Goal: Task Accomplishment & Management: Use online tool/utility

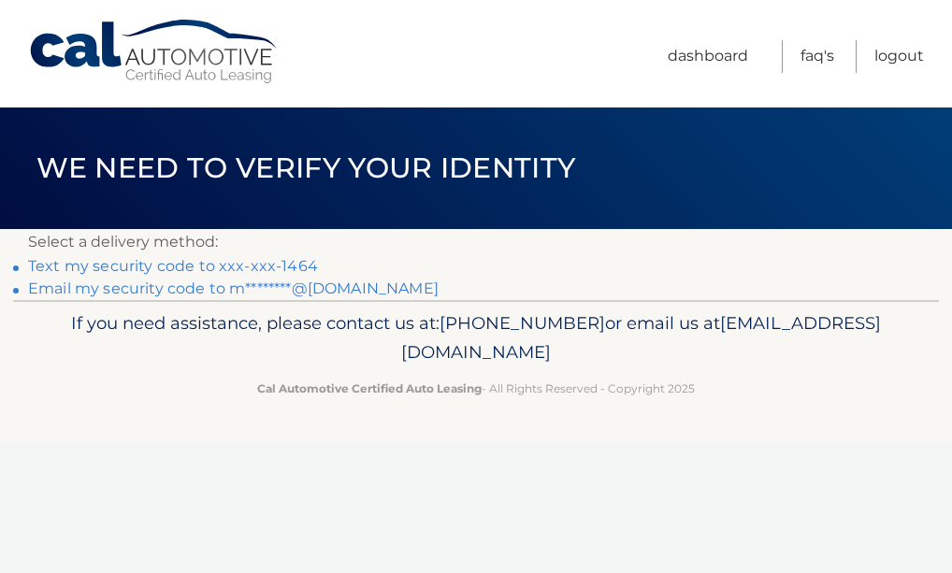
click at [303, 261] on link "Text my security code to xxx-xxx-1464" at bounding box center [173, 266] width 290 height 18
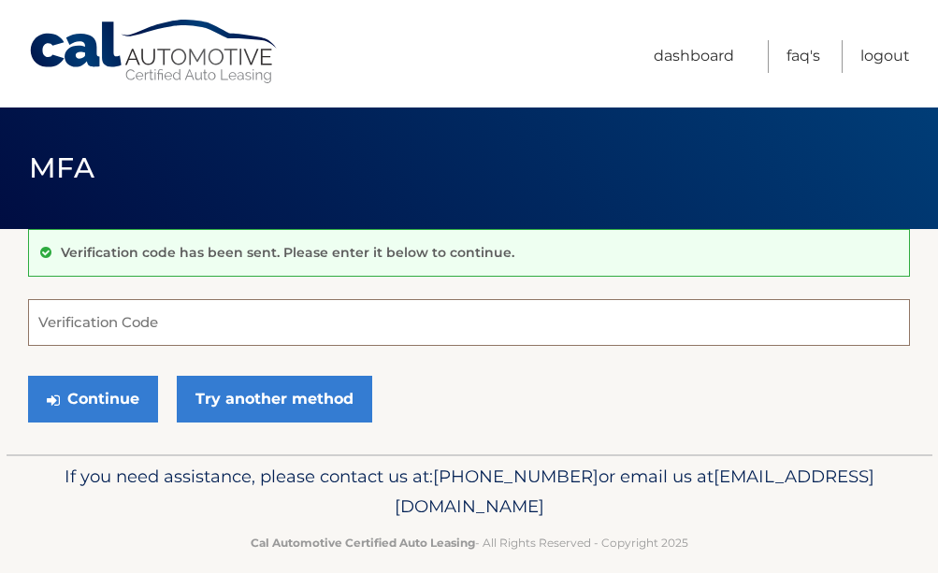
click at [199, 327] on input "Verification Code" at bounding box center [469, 322] width 882 height 47
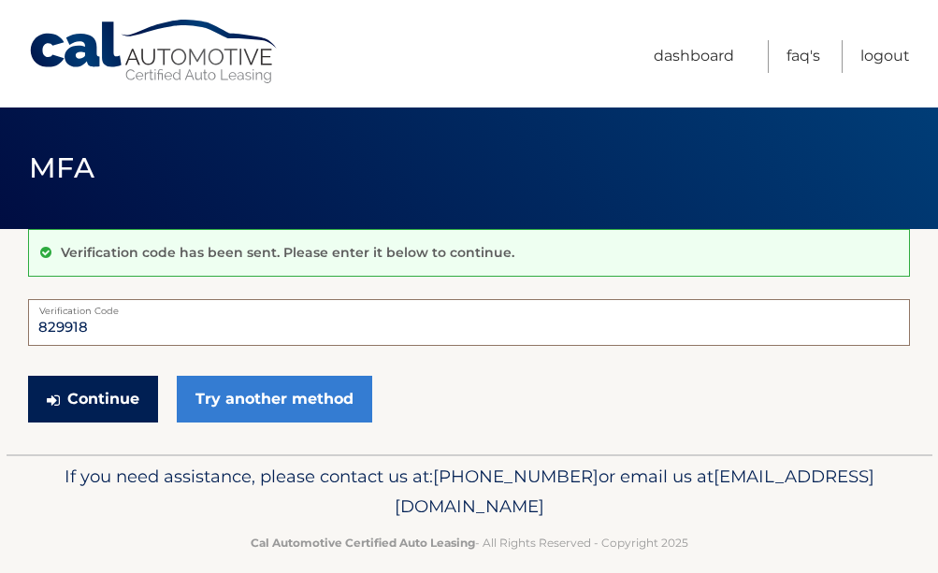
type input "829918"
click at [111, 396] on button "Continue" at bounding box center [93, 399] width 130 height 47
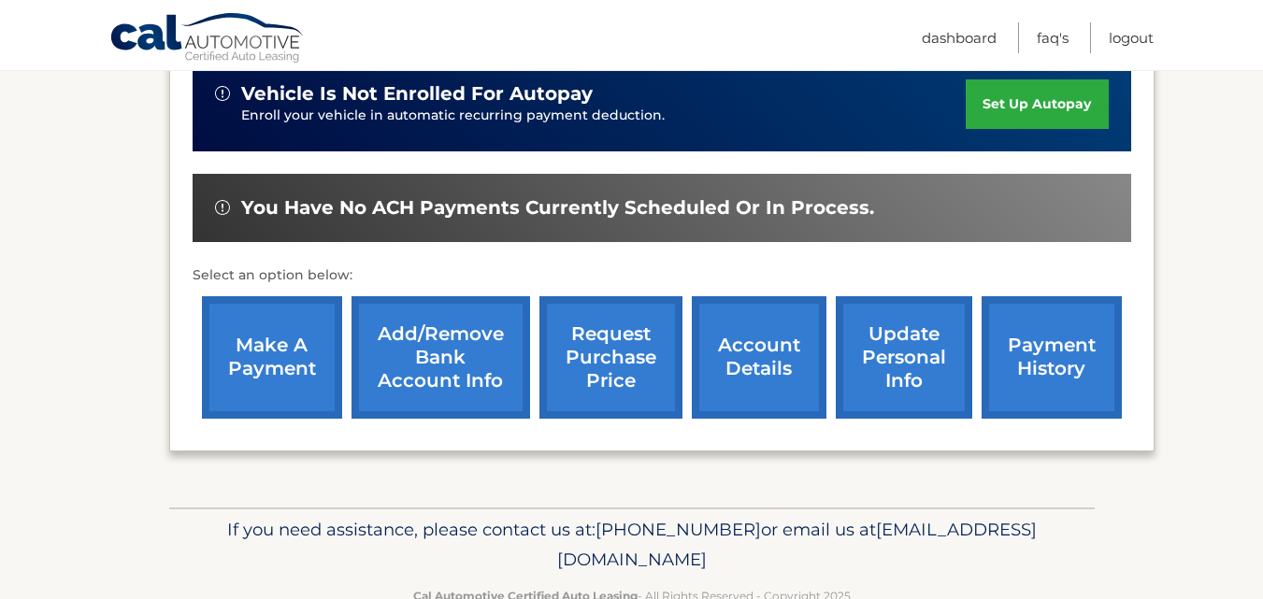
scroll to position [650, 0]
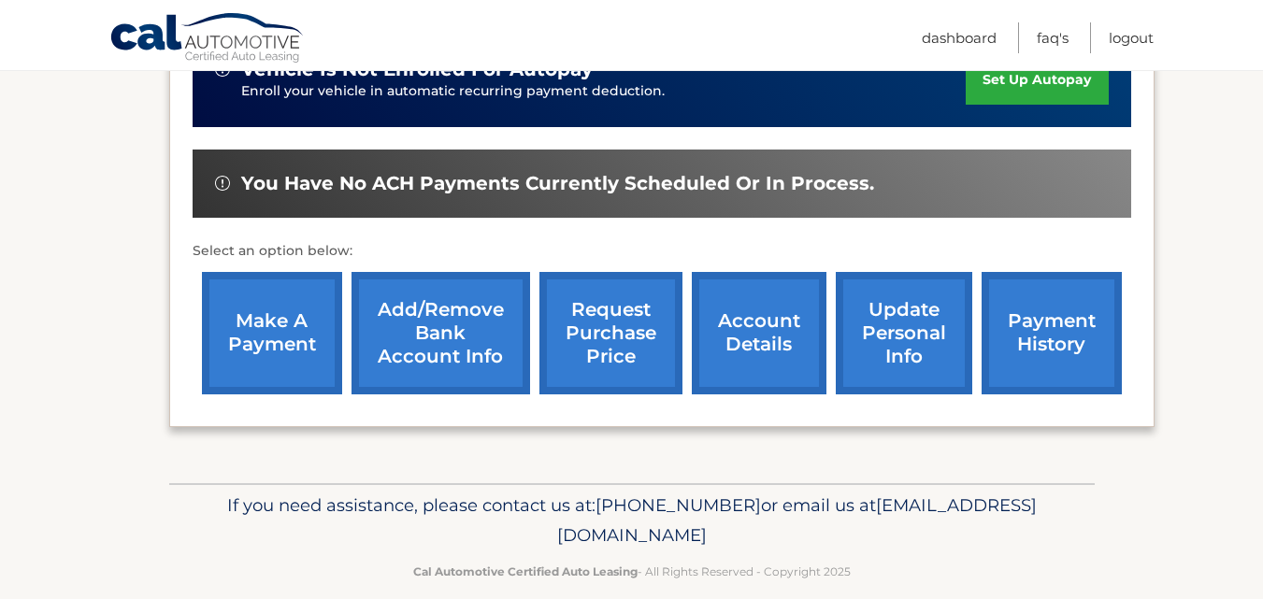
click at [263, 305] on link "make a payment" at bounding box center [272, 333] width 140 height 122
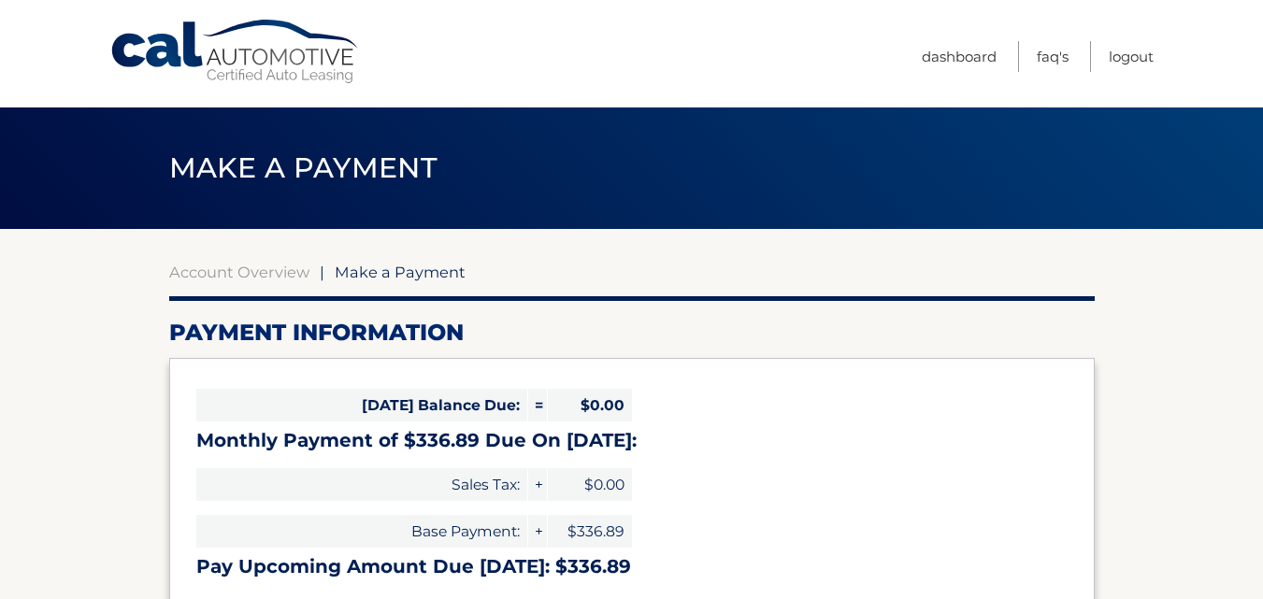
select select "ZjJjNzM3NDQtOTJmYi00MDkwLTkwOWEtNThlNmViNDNhNGUz"
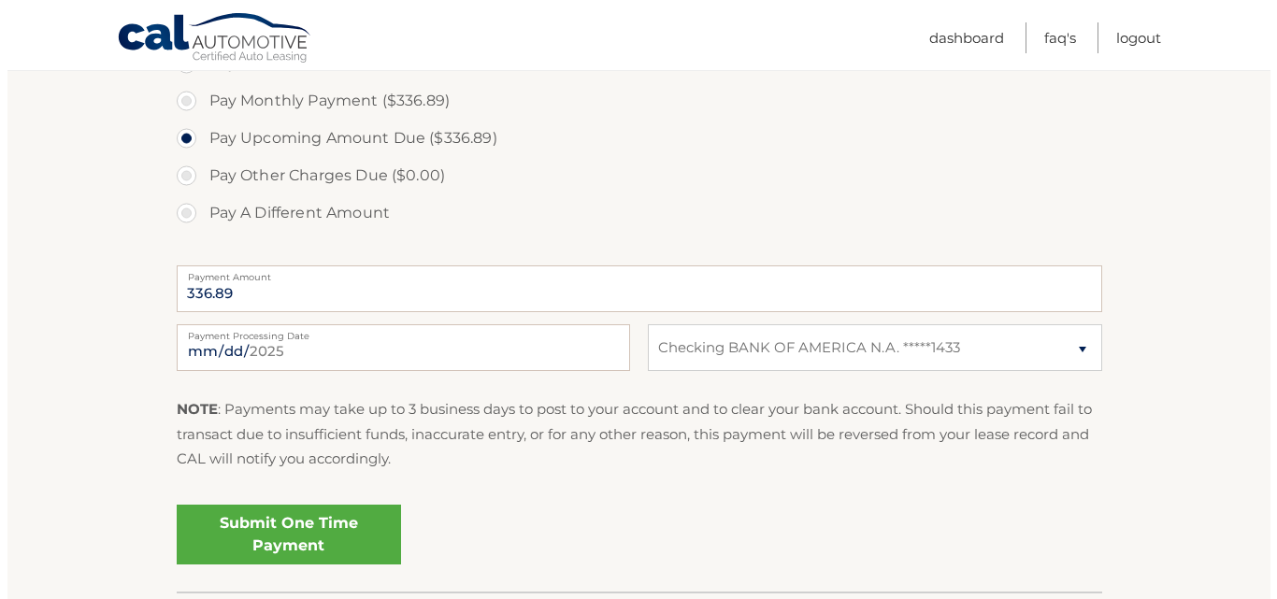
scroll to position [631, 0]
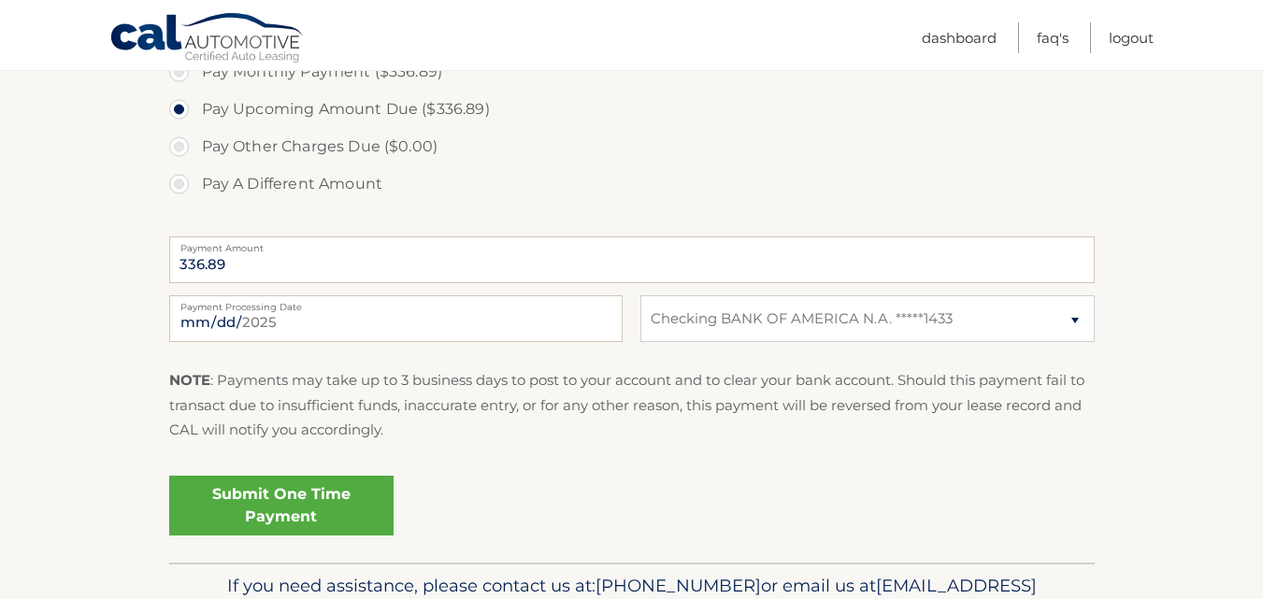
click at [331, 504] on link "Submit One Time Payment" at bounding box center [281, 506] width 224 height 60
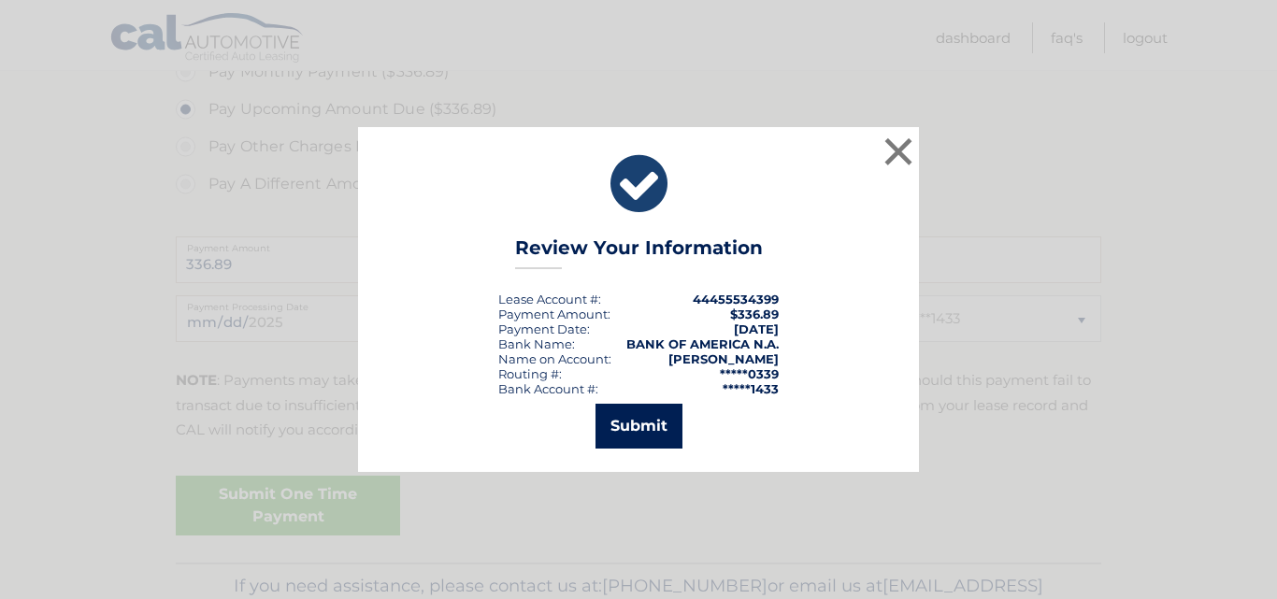
click at [608, 426] on button "Submit" at bounding box center [639, 426] width 87 height 45
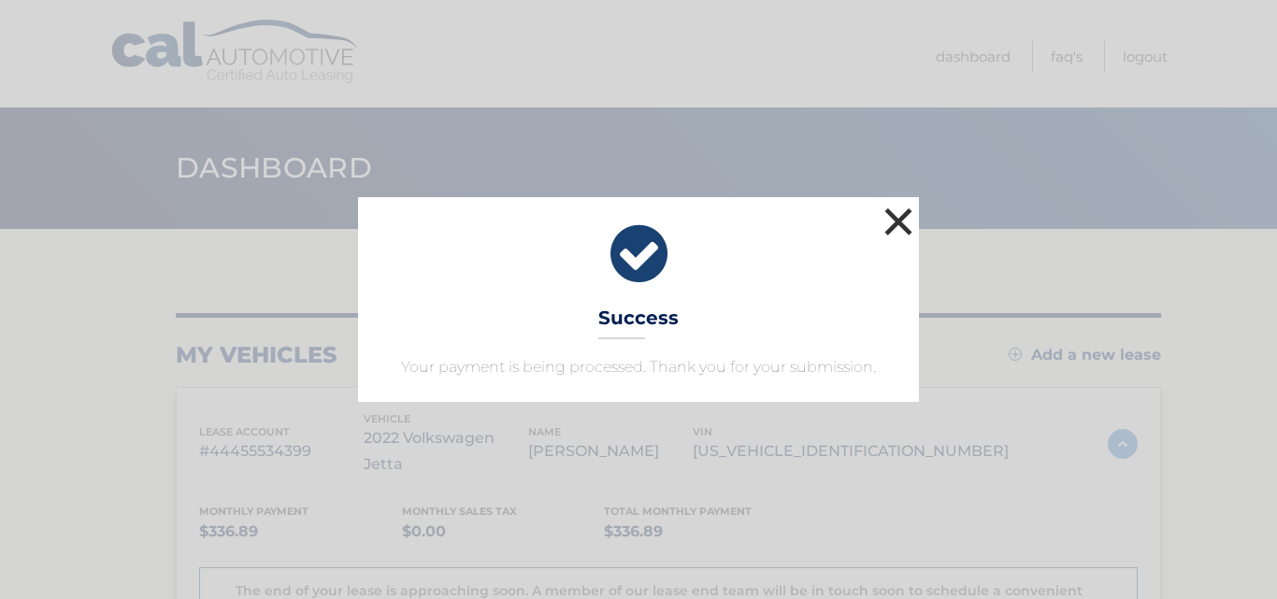
click at [910, 210] on button "×" at bounding box center [898, 221] width 37 height 37
